Goal: Task Accomplishment & Management: Manage account settings

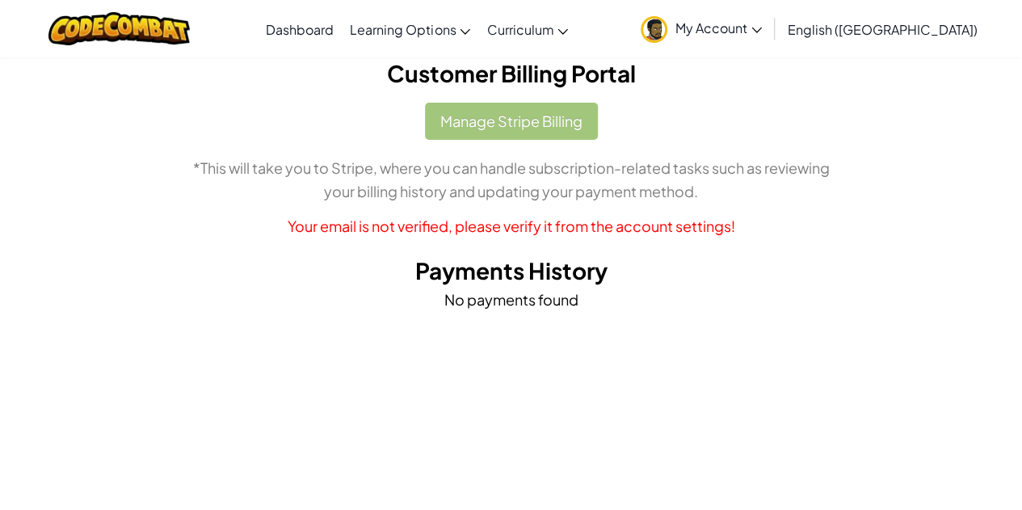
click at [523, 125] on div "Manage Stripe Billing *This will take you to Stripe, where you can handle subsc…" at bounding box center [511, 170] width 921 height 135
click at [123, 293] on p "No payments found" at bounding box center [511, 299] width 921 height 23
click at [139, 27] on img at bounding box center [118, 28] width 141 height 33
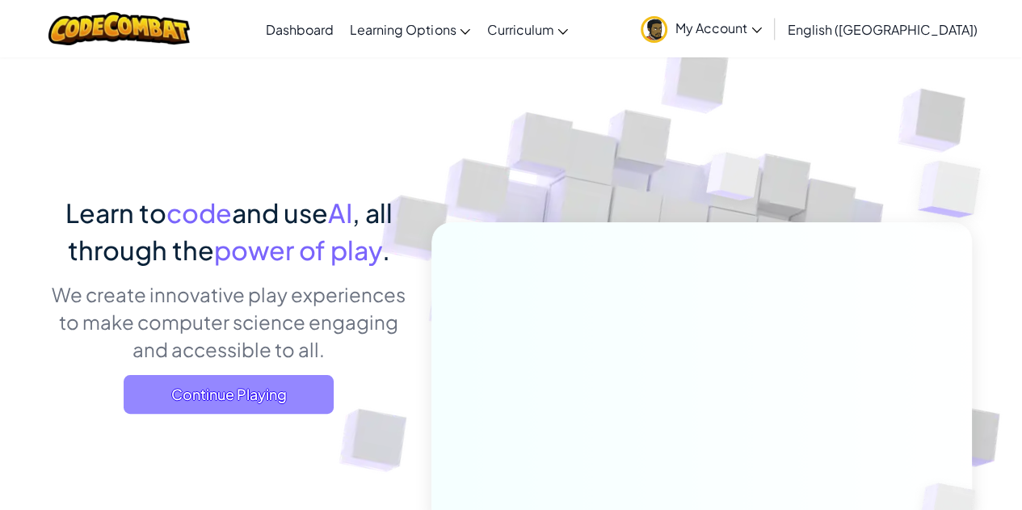
click at [194, 380] on span "Continue Playing" at bounding box center [229, 394] width 210 height 39
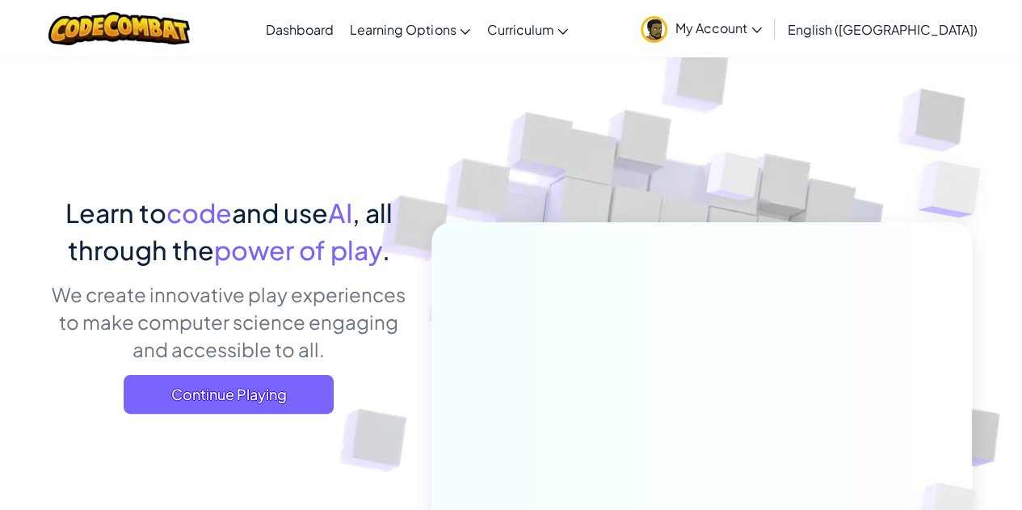
click at [770, 18] on link "My Account" at bounding box center [700, 28] width 137 height 51
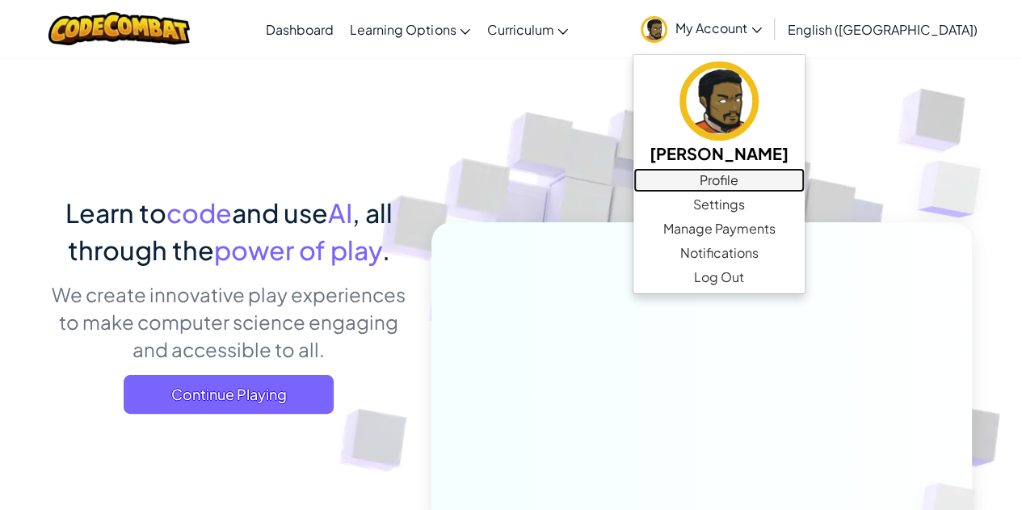
click at [804, 175] on link "Profile" at bounding box center [718, 180] width 171 height 24
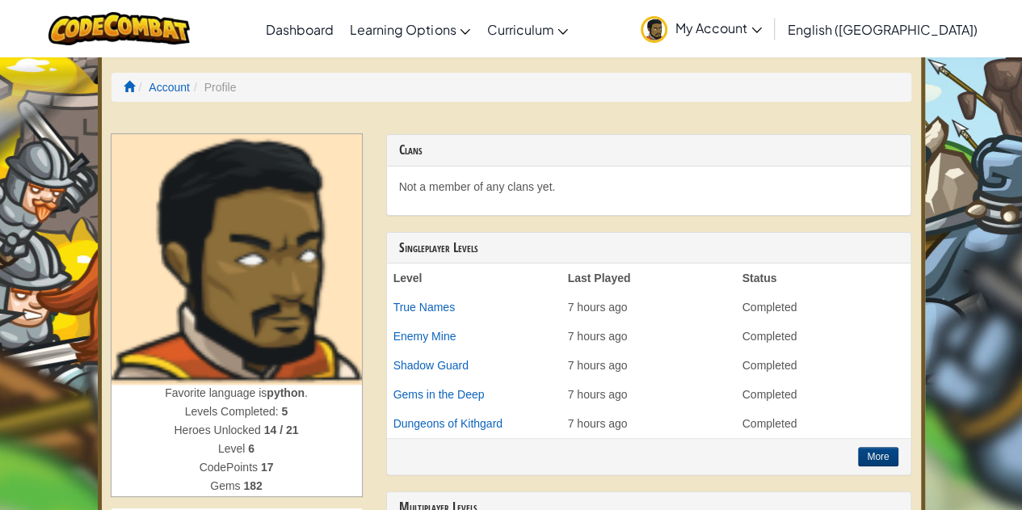
click at [762, 25] on span "My Account" at bounding box center [718, 27] width 86 height 17
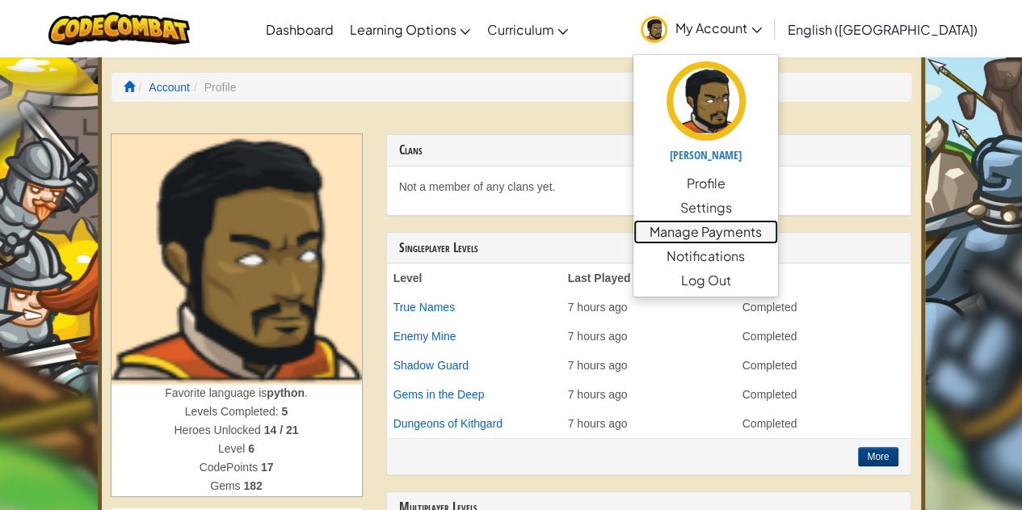
click at [778, 237] on link "Manage Payments" at bounding box center [705, 232] width 145 height 24
